Goal: Task Accomplishment & Management: Complete application form

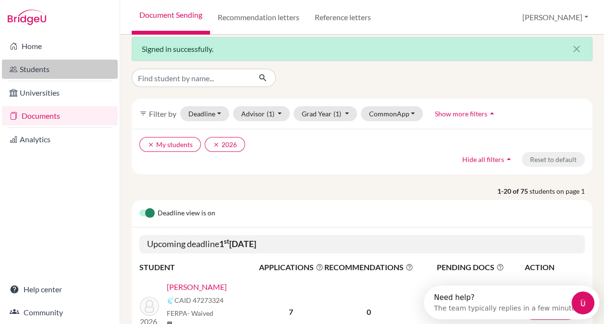
click at [50, 75] on link "Students" at bounding box center [60, 69] width 116 height 19
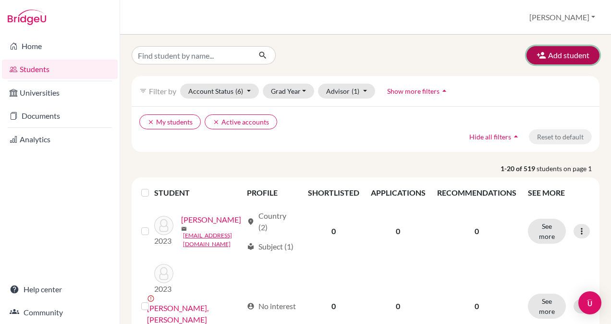
click at [560, 50] on button "Add student" at bounding box center [563, 55] width 73 height 18
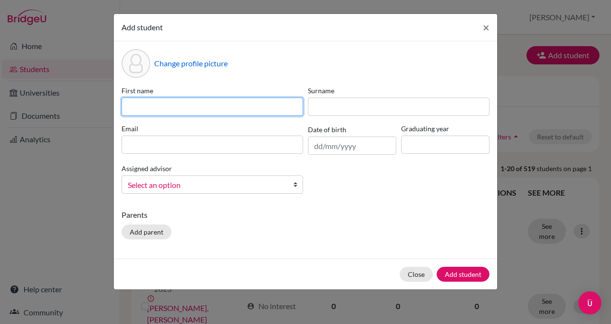
click at [223, 108] on input at bounding box center [213, 107] width 182 height 18
paste input "Saachi"
type input "Saachi"
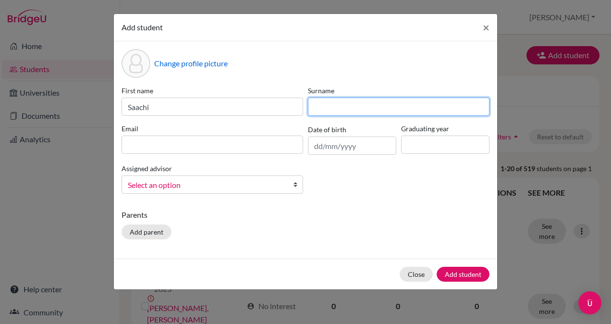
click at [347, 108] on input at bounding box center [399, 107] width 182 height 18
paste input "[PERSON_NAME]"
type input "[PERSON_NAME]"
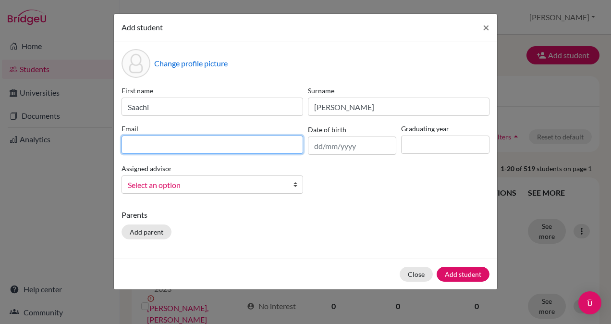
click at [172, 148] on input at bounding box center [213, 145] width 182 height 18
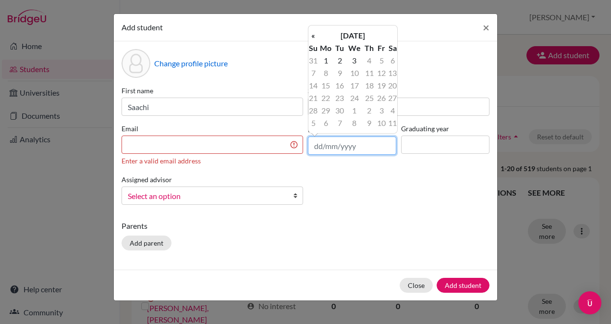
click at [328, 144] on input "text" at bounding box center [352, 146] width 88 height 18
type input "[DATE]"
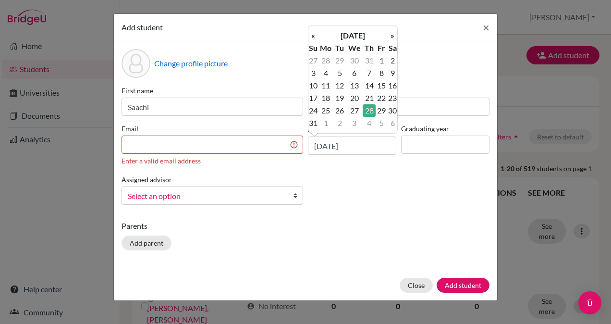
click at [400, 196] on div "First name [PERSON_NAME] Surname [PERSON_NAME] Email Enter a valid email addres…" at bounding box center [305, 149] width 373 height 127
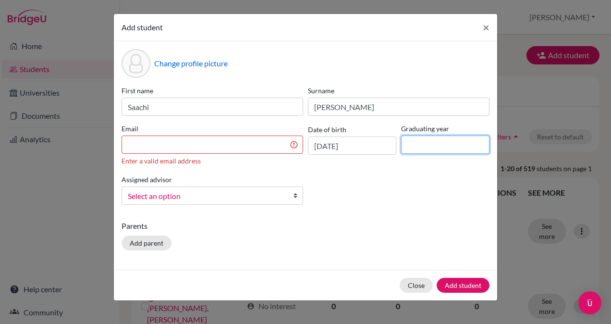
click at [423, 138] on input at bounding box center [445, 145] width 88 height 18
type input "2026"
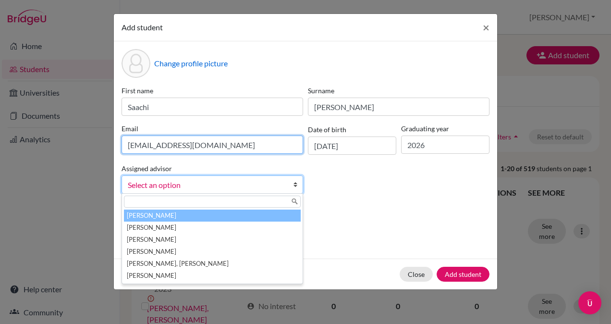
click at [232, 144] on input "[EMAIL_ADDRESS][DOMAIN_NAME]" at bounding box center [213, 145] width 182 height 18
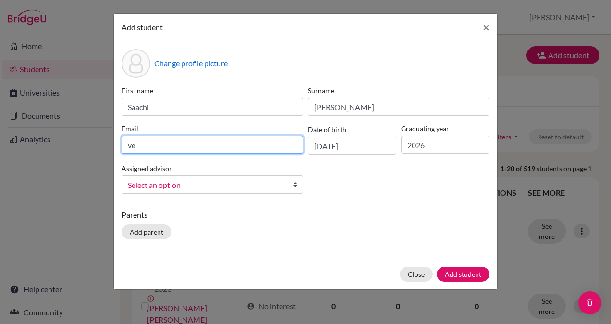
type input "v"
type input "[EMAIL_ADDRESS][DOMAIN_NAME]"
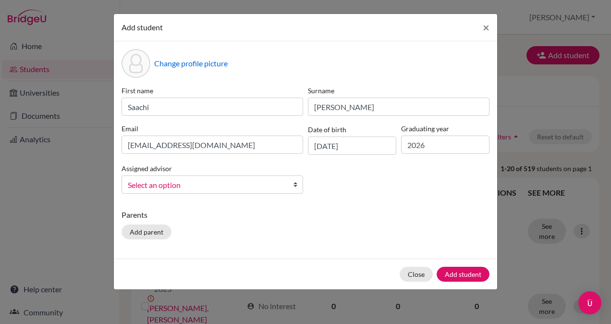
click at [296, 195] on div "First name [PERSON_NAME] Surname [PERSON_NAME] Email [EMAIL_ADDRESS][DOMAIN_NAM…" at bounding box center [305, 144] width 373 height 116
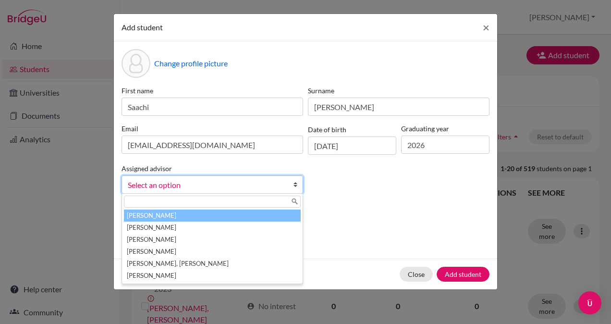
click at [288, 187] on link "Select an option" at bounding box center [213, 184] width 182 height 18
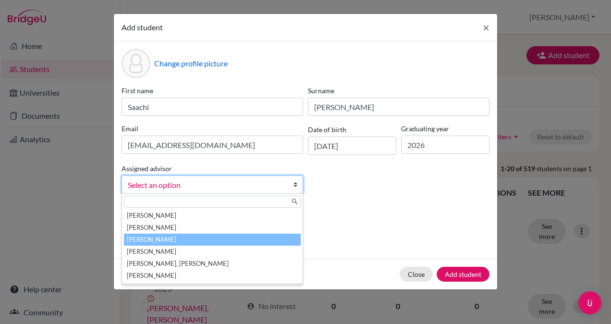
click at [182, 239] on li "[PERSON_NAME]" at bounding box center [212, 240] width 177 height 12
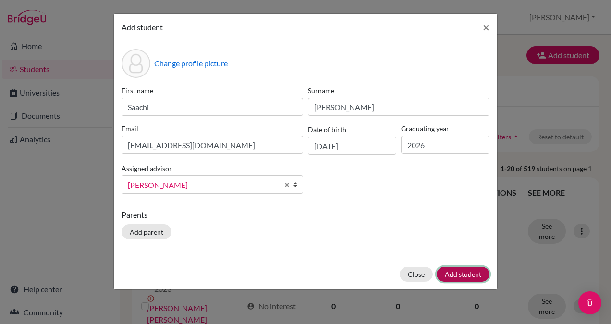
click at [456, 268] on button "Add student" at bounding box center [463, 274] width 53 height 15
